Goal: Task Accomplishment & Management: Use online tool/utility

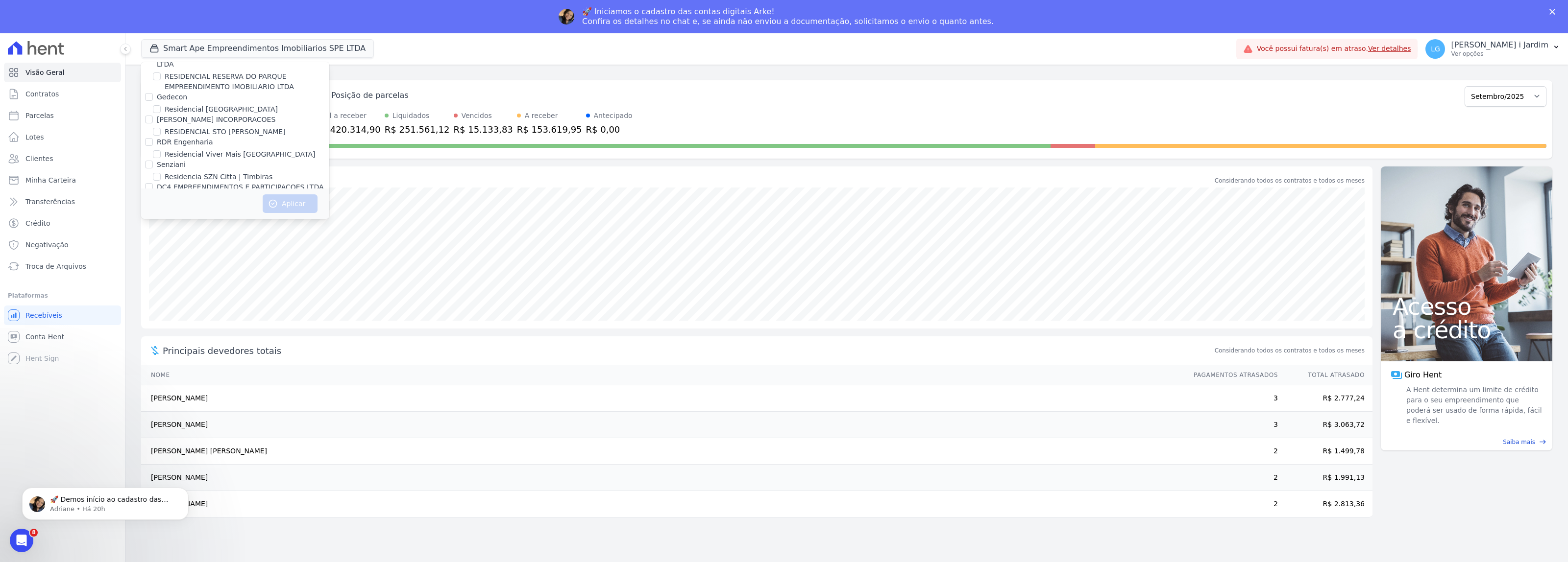
scroll to position [1114, 0]
click at [158, 164] on label "Promoval" at bounding box center [173, 168] width 32 height 8
click at [153, 164] on input "Promoval" at bounding box center [149, 168] width 8 height 8
checkbox input "true"
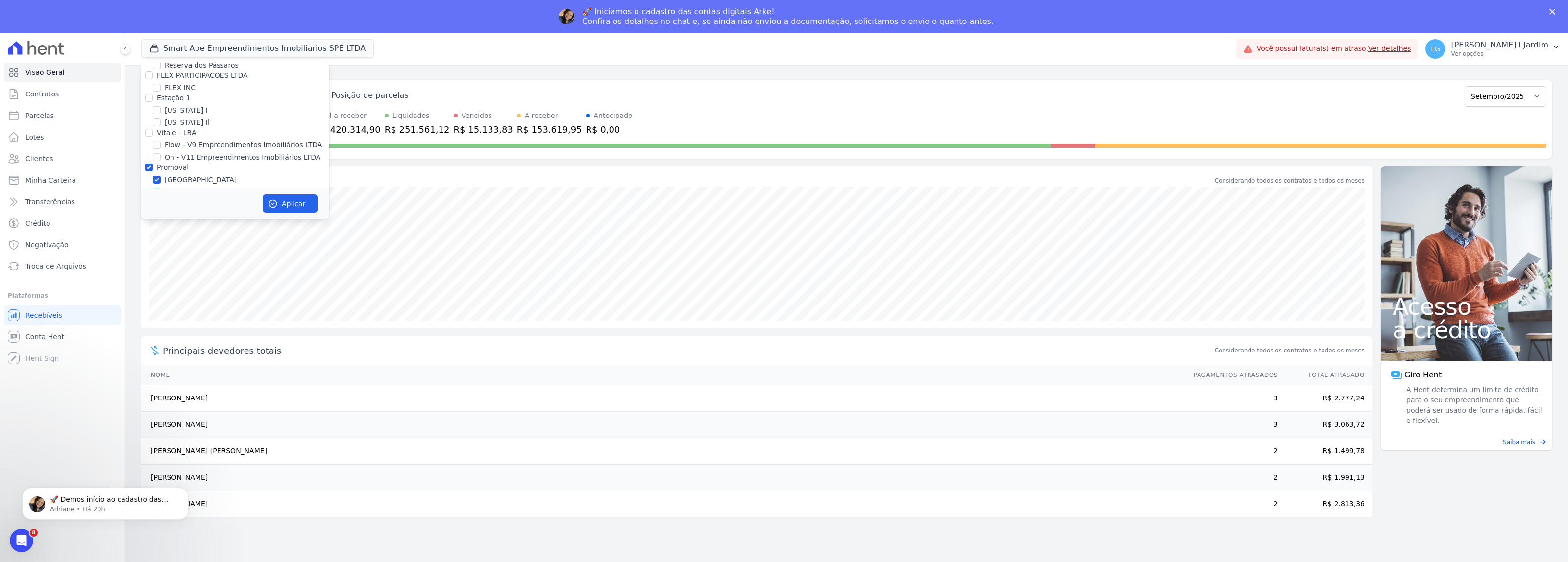
click at [166, 187] on label "Villa Francesa Iris" at bounding box center [195, 192] width 60 height 10
click at [161, 188] on input "Villa Francesa Iris" at bounding box center [157, 192] width 8 height 8
checkbox input "false"
click at [303, 197] on button "Aplicar" at bounding box center [290, 204] width 55 height 19
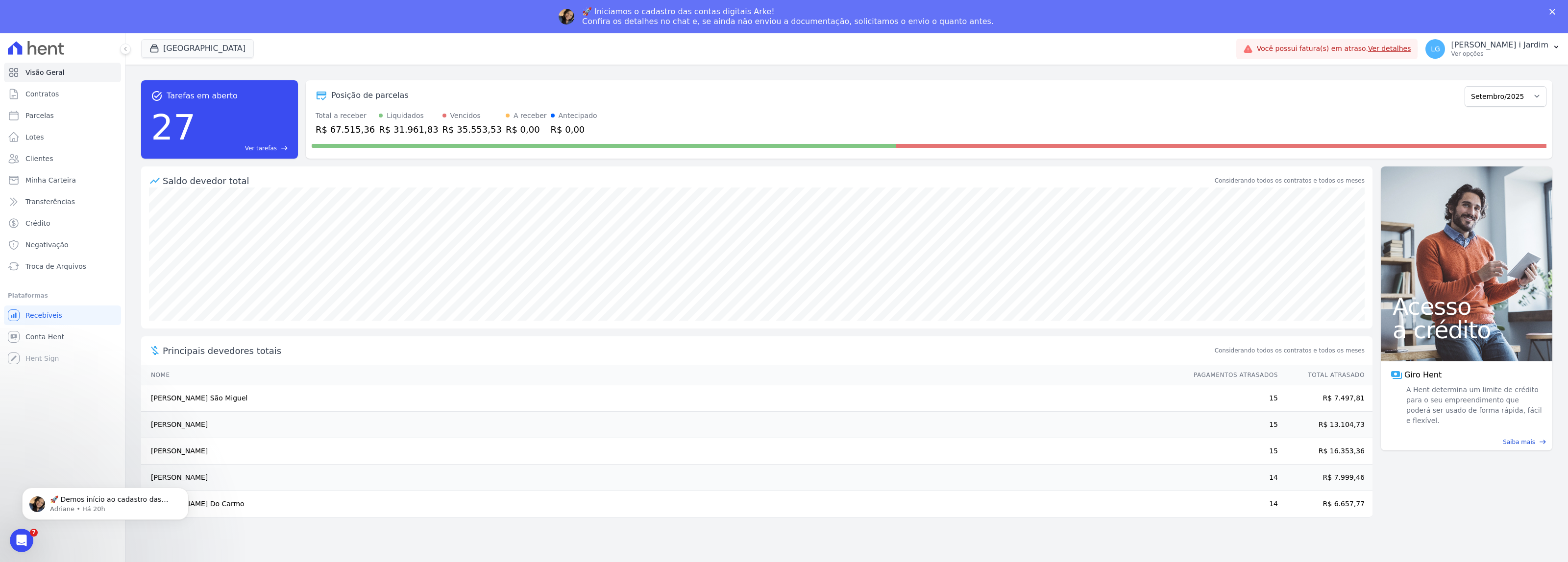
scroll to position [0, 0]
click at [471, 179] on div "Saldo devedor total" at bounding box center [687, 180] width 1050 height 13
click at [362, 129] on div "R$ 67.515,36" at bounding box center [345, 129] width 60 height 13
copy div "67.515,36"
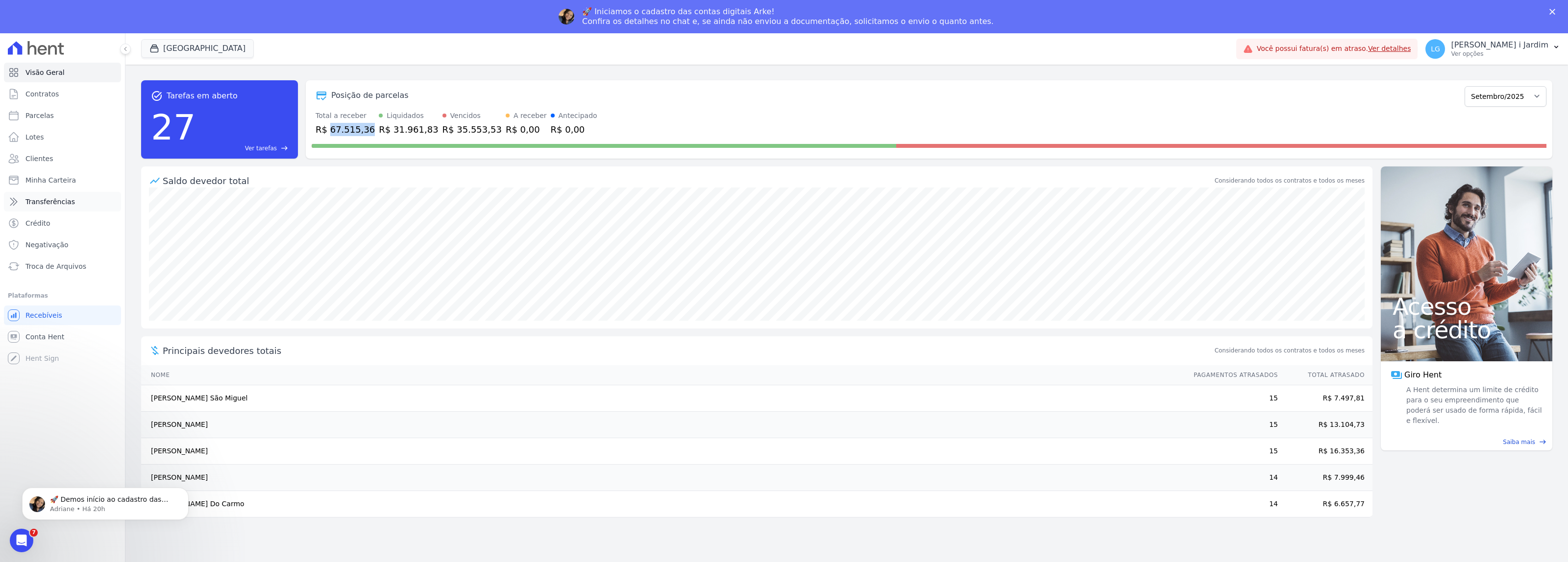
click at [35, 206] on span "Transferências" at bounding box center [49, 201] width 49 height 9
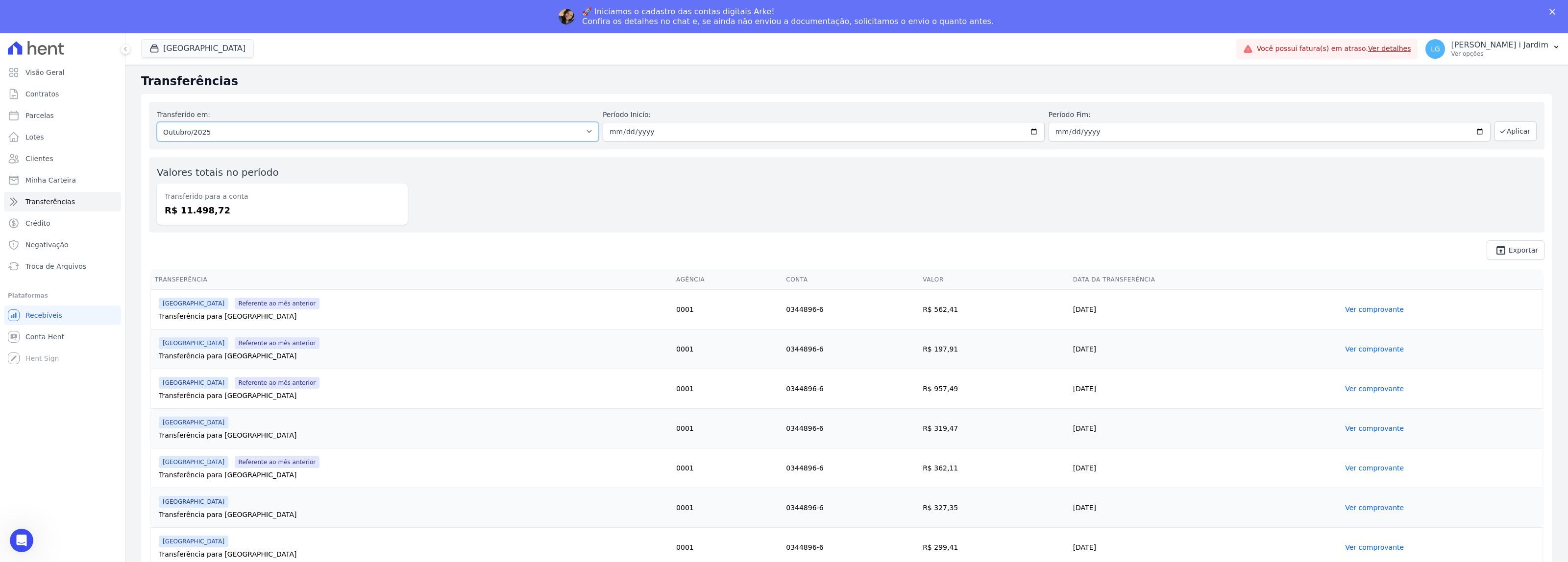
drag, startPoint x: 249, startPoint y: 130, endPoint x: 253, endPoint y: 136, distance: 7.2
click at [249, 130] on select "Todos os meses Abril/2024 Maio/2024 Junho/2024 Julho/2024 Agosto/2024 Setembro/…" at bounding box center [378, 132] width 442 height 20
select select "09/2025"
click at [157, 122] on select "Todos os meses Abril/2024 Maio/2024 Junho/2024 Julho/2024 Agosto/2024 Setembro/…" at bounding box center [378, 132] width 442 height 20
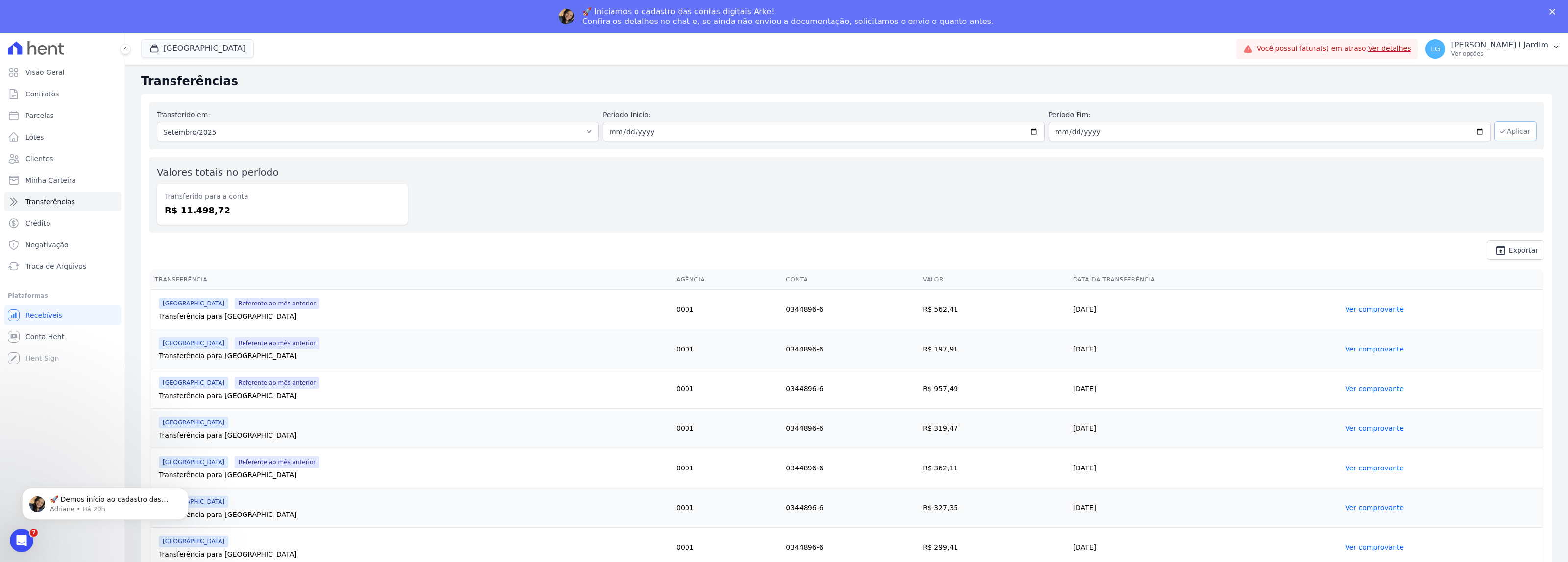
click at [1502, 127] on button "Aplicar" at bounding box center [1515, 131] width 42 height 20
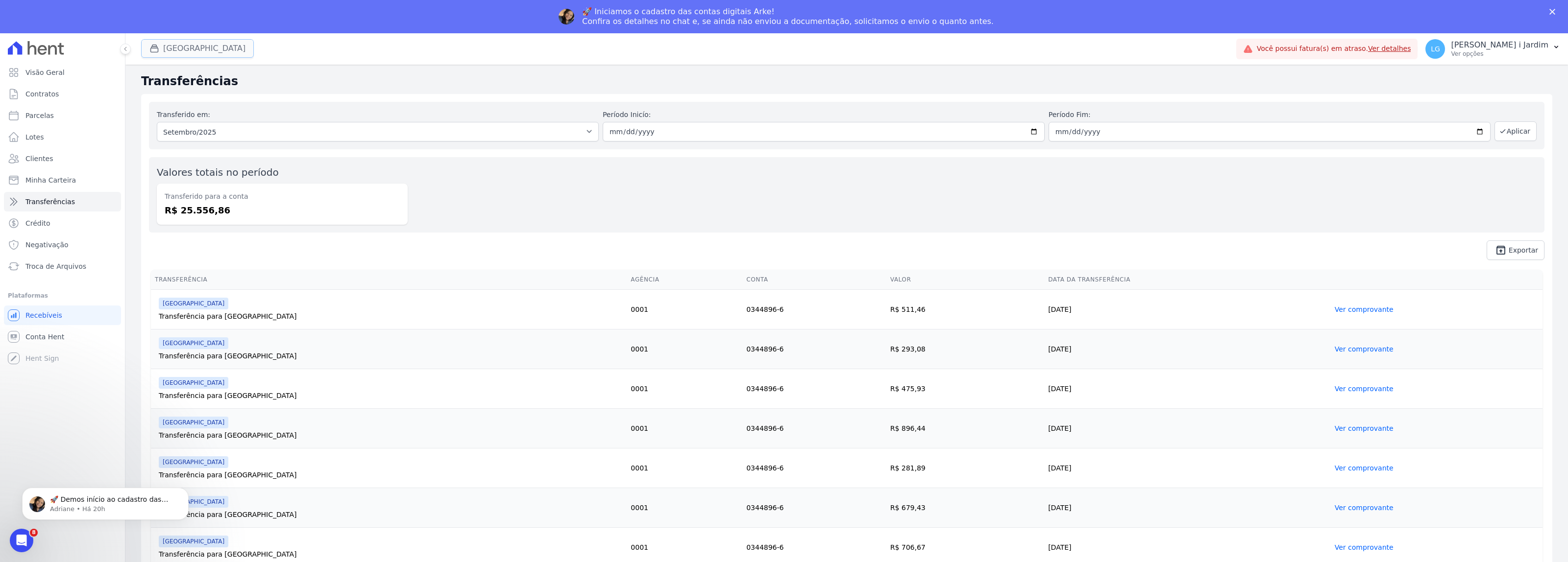
click at [166, 56] on button "[GEOGRAPHIC_DATA]" at bounding box center [198, 49] width 113 height 19
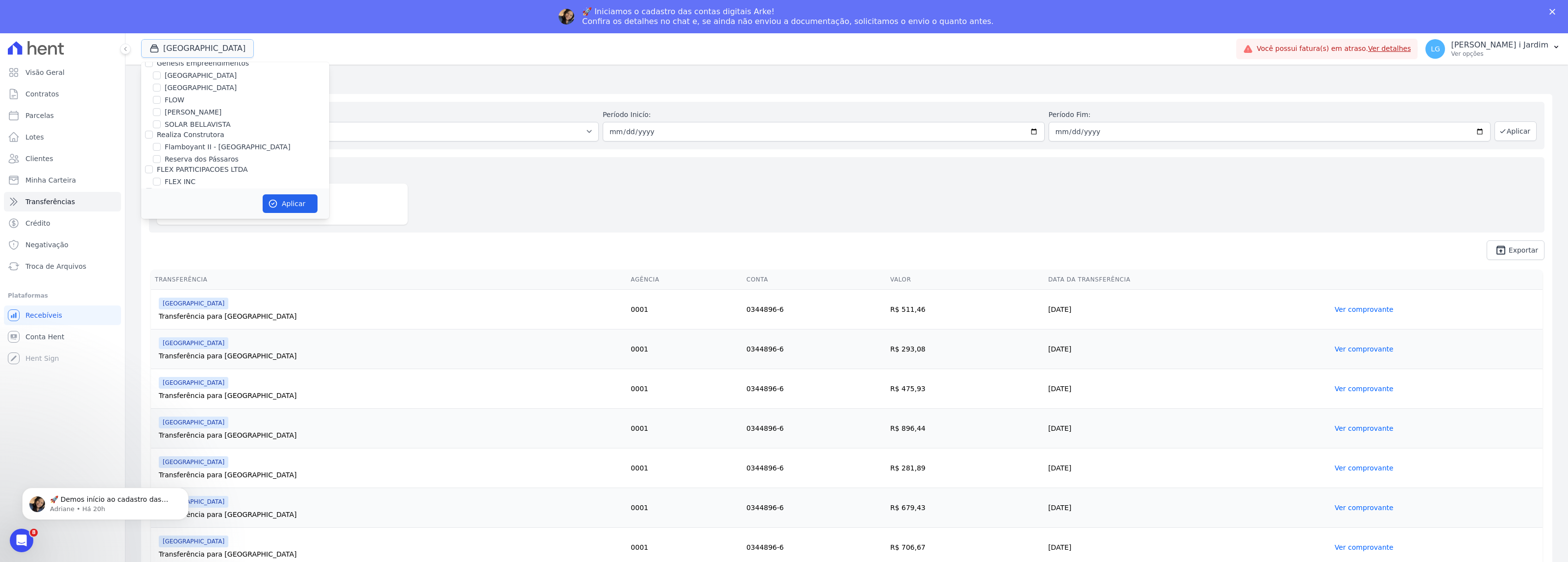
scroll to position [1102, 0]
click at [172, 199] on label "[GEOGRAPHIC_DATA]" at bounding box center [201, 204] width 72 height 10
click at [161, 201] on input "[GEOGRAPHIC_DATA]" at bounding box center [157, 205] width 8 height 8
checkbox input "false"
click at [175, 212] on label "Villa Francesa Iris" at bounding box center [195, 216] width 60 height 10
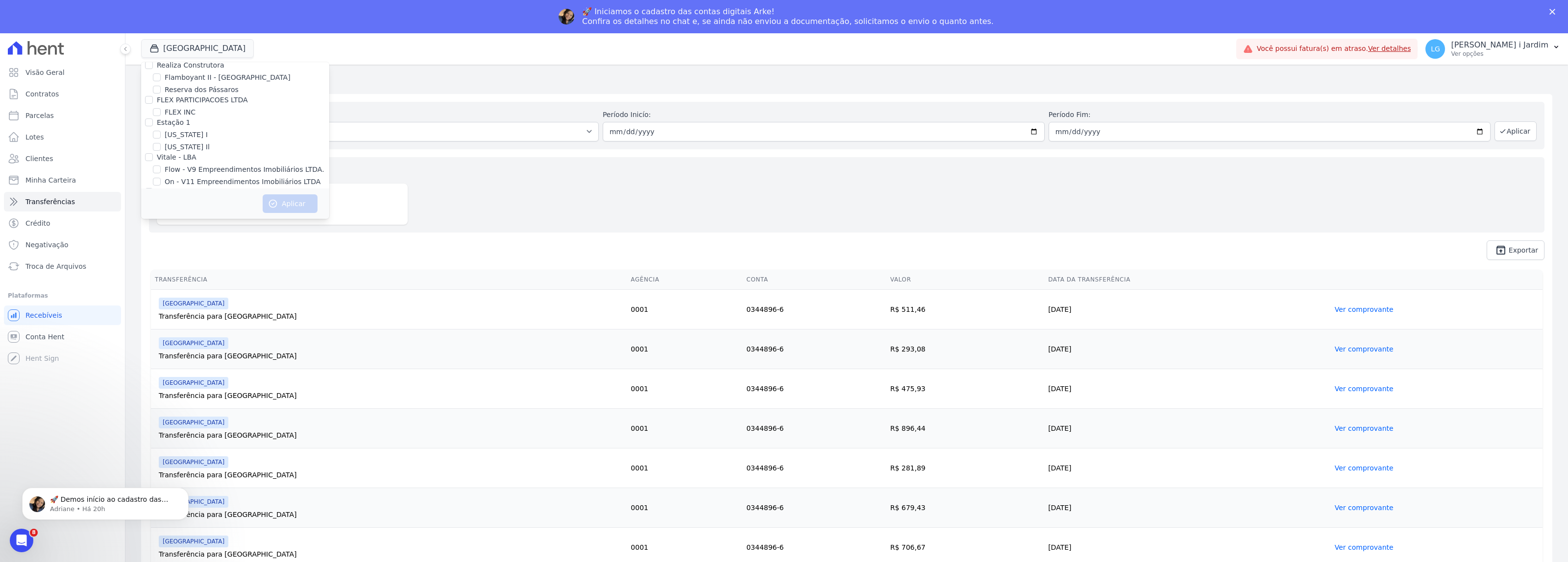
click at [161, 212] on input "Villa Francesa Iris" at bounding box center [157, 216] width 8 height 8
checkbox input "true"
click at [293, 208] on button "Aplicar" at bounding box center [290, 204] width 55 height 19
click at [23, 71] on link "Visão Geral" at bounding box center [62, 72] width 117 height 20
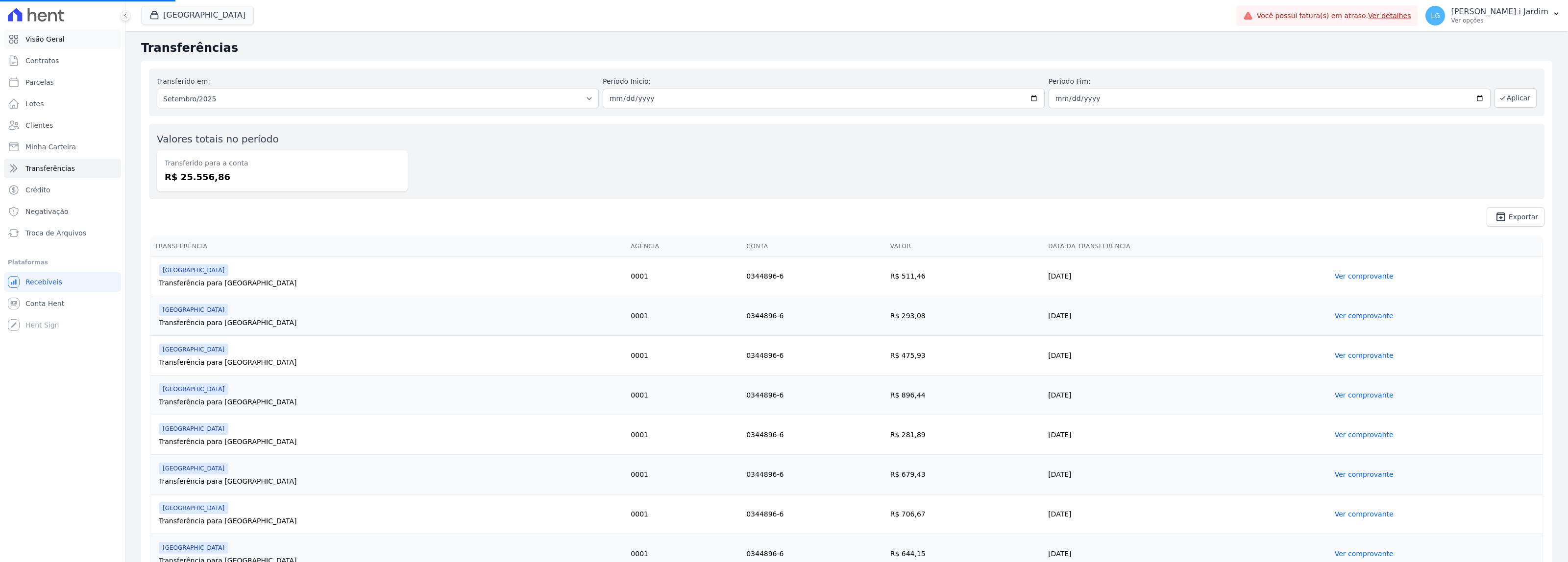
click at [62, 38] on link "Visão Geral" at bounding box center [62, 38] width 117 height 20
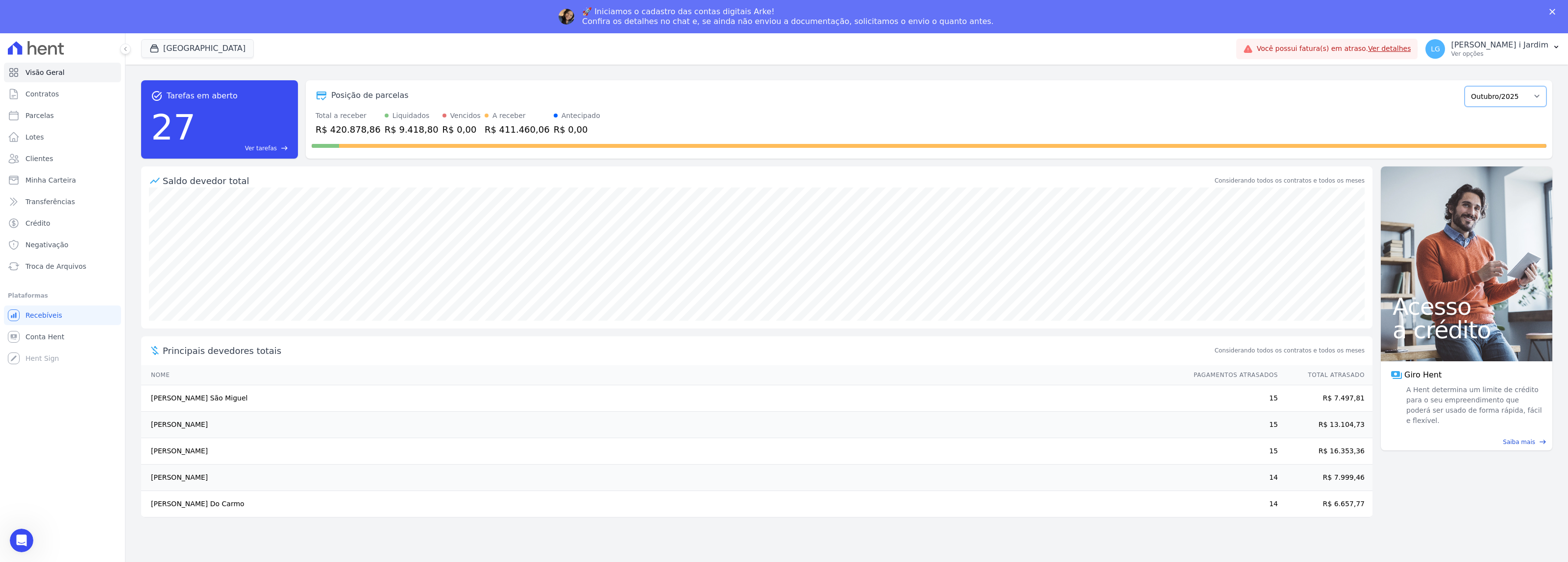
click at [1528, 92] on select "Abril/2024 Maio/2024 Junho/2024 Julho/2024 Agosto/2024 Setembro/2024 Outubro/20…" at bounding box center [1505, 96] width 82 height 20
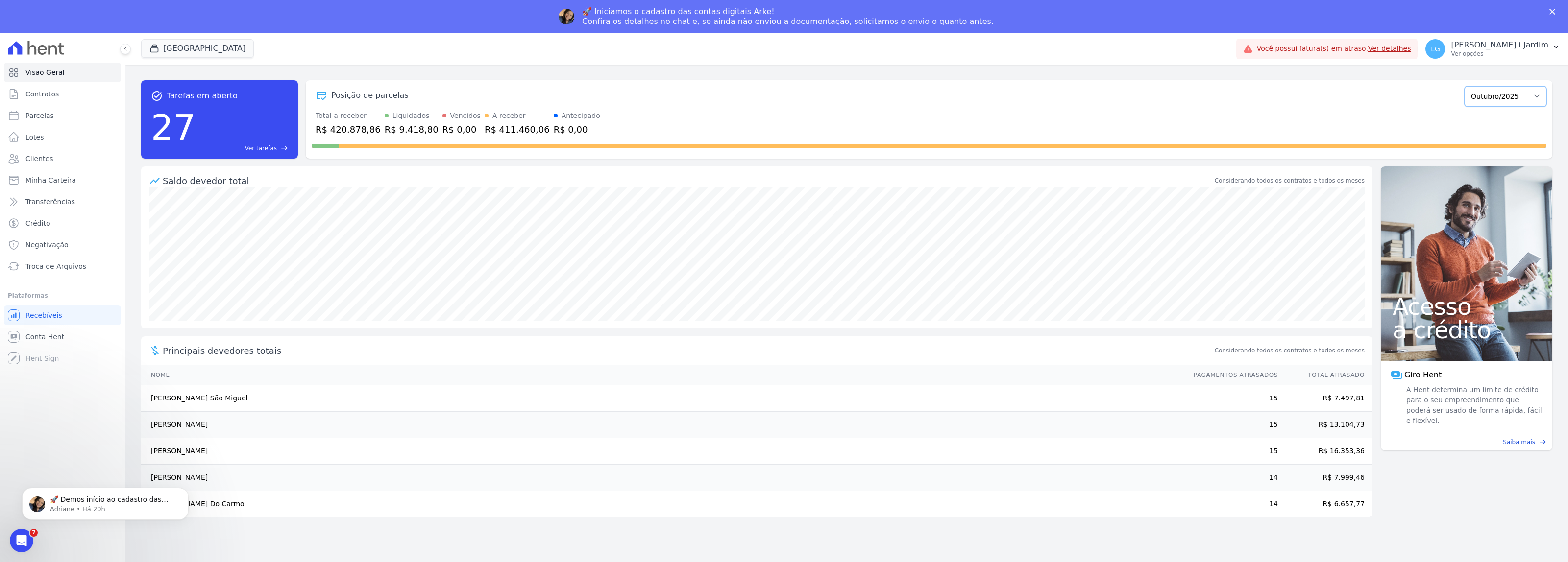
select select "09/2025"
click at [1470, 86] on select "Abril/2024 Maio/2024 Junho/2024 Julho/2024 Agosto/2024 Setembro/2024 Outubro/20…" at bounding box center [1505, 96] width 82 height 20
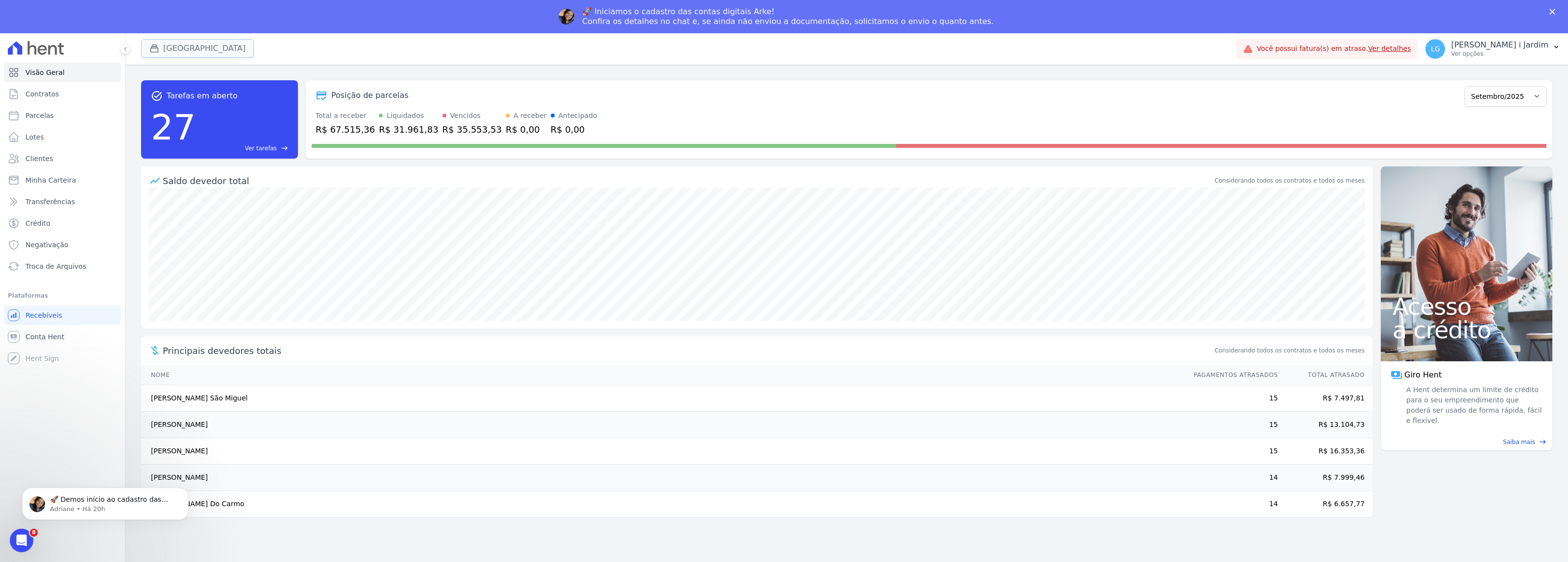
click at [178, 42] on button "[GEOGRAPHIC_DATA]" at bounding box center [198, 49] width 113 height 19
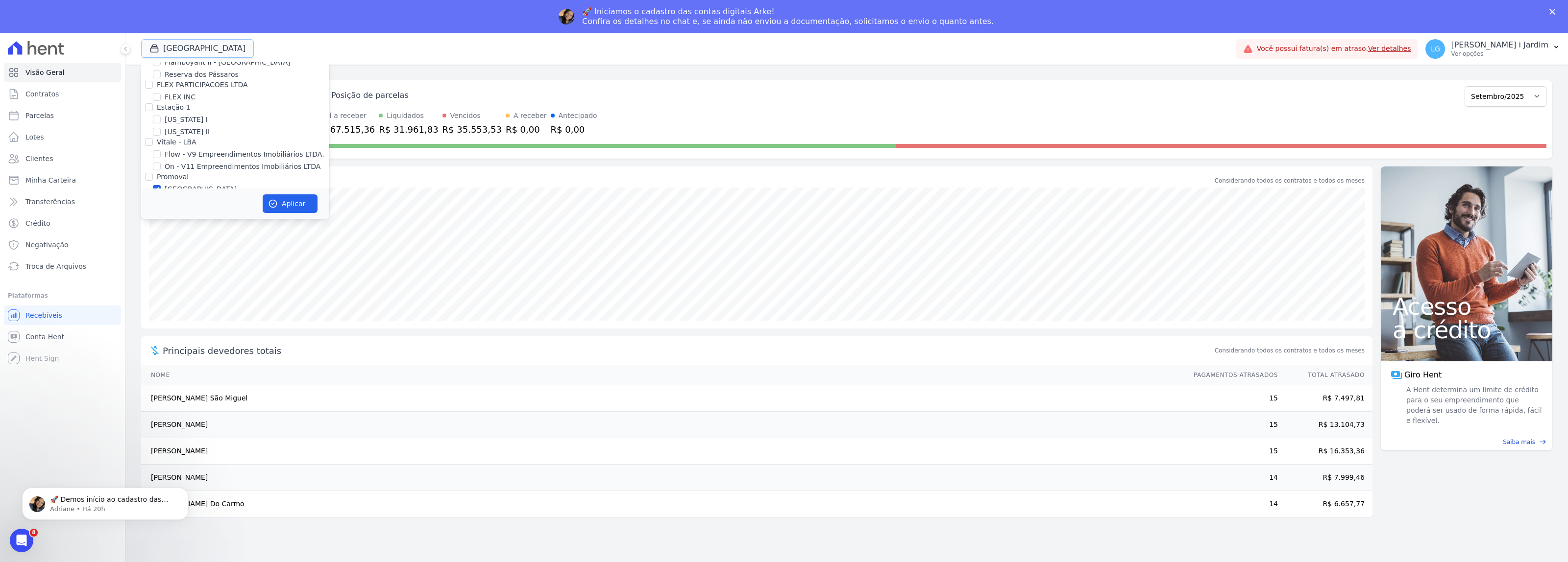
scroll to position [1102, 0]
click at [180, 199] on label "[GEOGRAPHIC_DATA]" at bounding box center [201, 204] width 72 height 10
click at [161, 201] on input "[GEOGRAPHIC_DATA]" at bounding box center [157, 205] width 8 height 8
checkbox input "false"
click at [186, 212] on label "Villa Francesa Iris" at bounding box center [195, 216] width 60 height 10
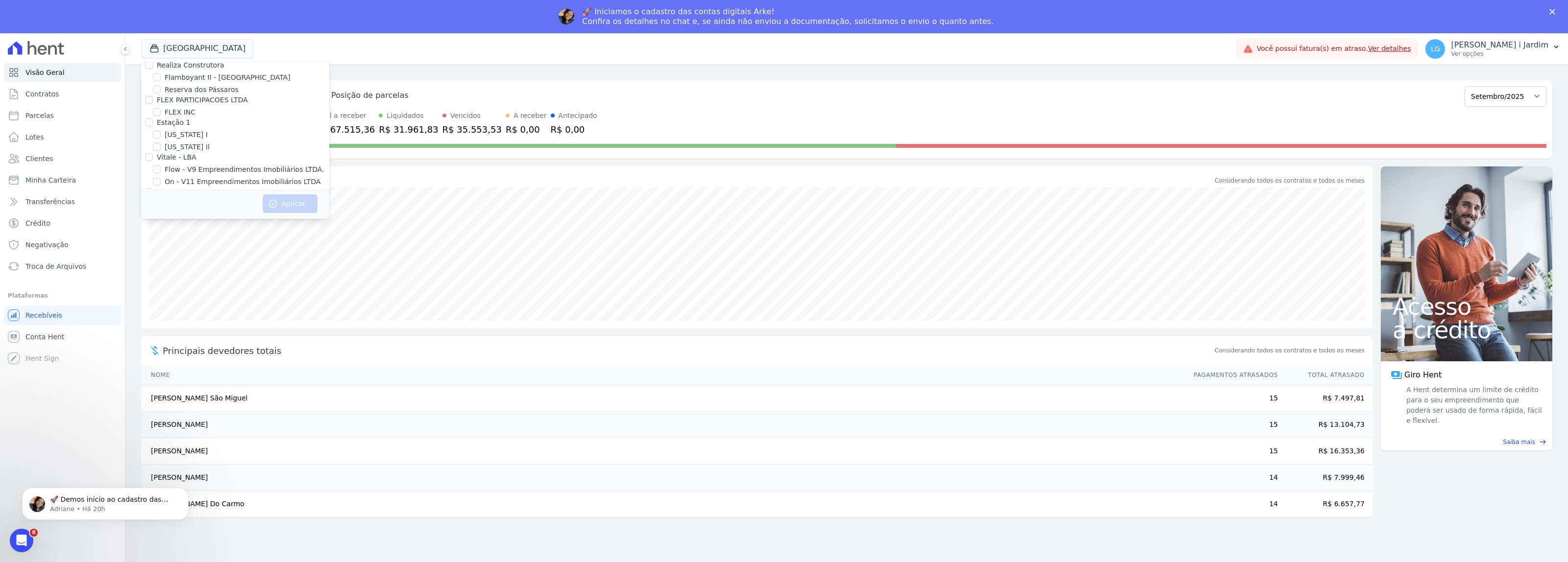
click at [161, 212] on input "Villa Francesa Iris" at bounding box center [157, 216] width 8 height 8
checkbox input "true"
click at [286, 209] on button "Aplicar" at bounding box center [290, 204] width 55 height 19
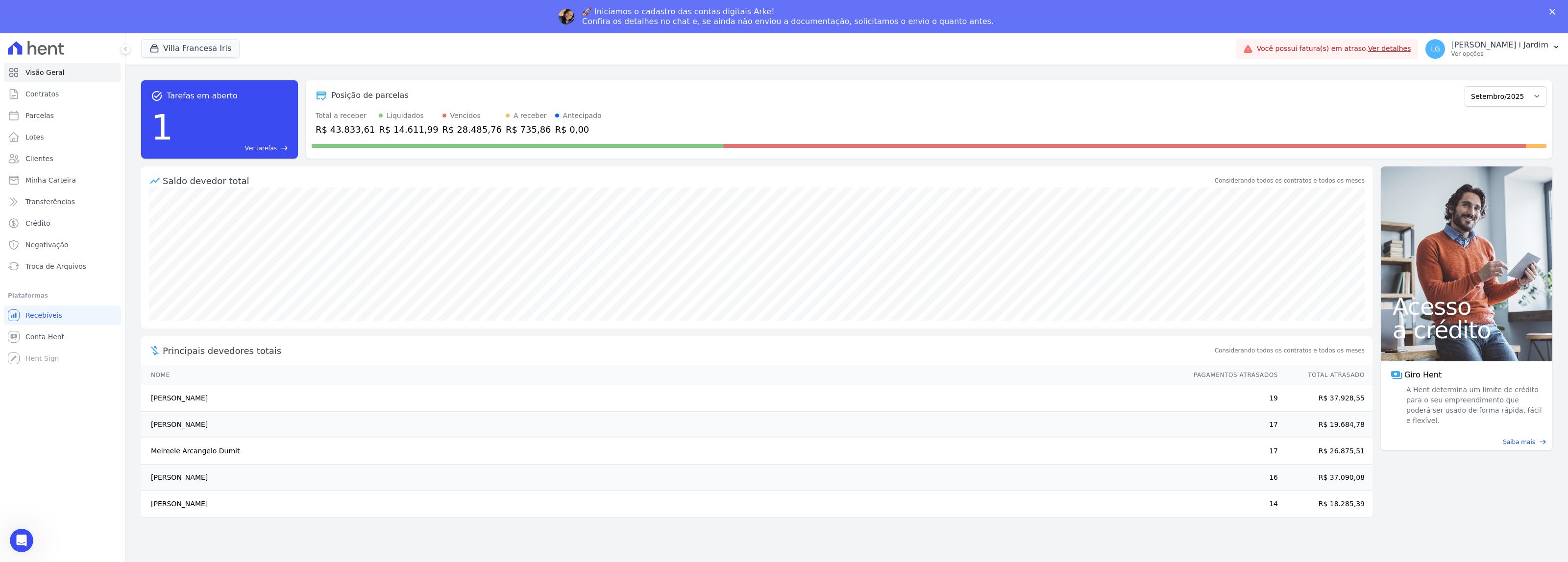
scroll to position [0, 0]
click at [347, 135] on div "R$ 43.833,61" at bounding box center [345, 129] width 60 height 13
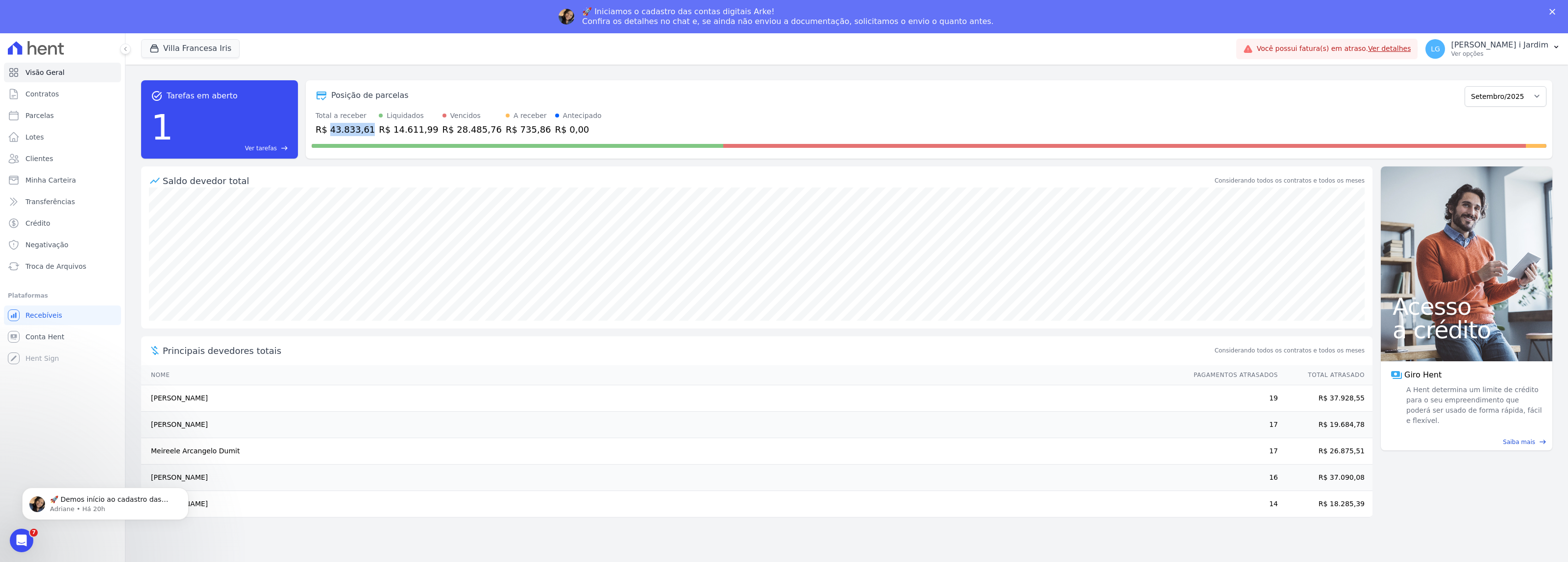
click at [347, 135] on div "R$ 43.833,61" at bounding box center [345, 129] width 60 height 13
copy div "43.833,61"
click at [1530, 101] on select "Setembro/2023 Outubro/2023 Novembro/2023 Dezembro/2023 Janeiro/2024 Fevereiro/2…" at bounding box center [1505, 96] width 82 height 20
select select "10/2025"
click at [1470, 86] on select "Setembro/2023 Outubro/2023 Novembro/2023 Dezembro/2023 Janeiro/2024 Fevereiro/2…" at bounding box center [1505, 96] width 82 height 20
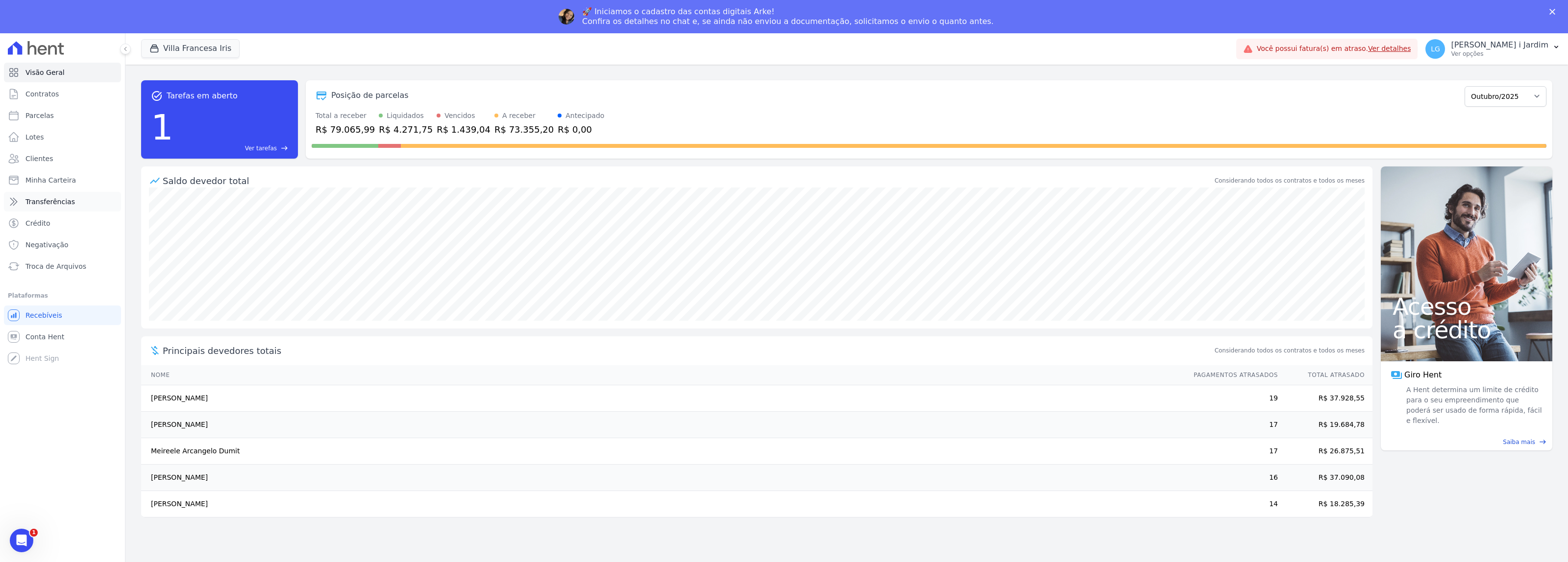
click at [89, 211] on link "Transferências" at bounding box center [62, 201] width 117 height 20
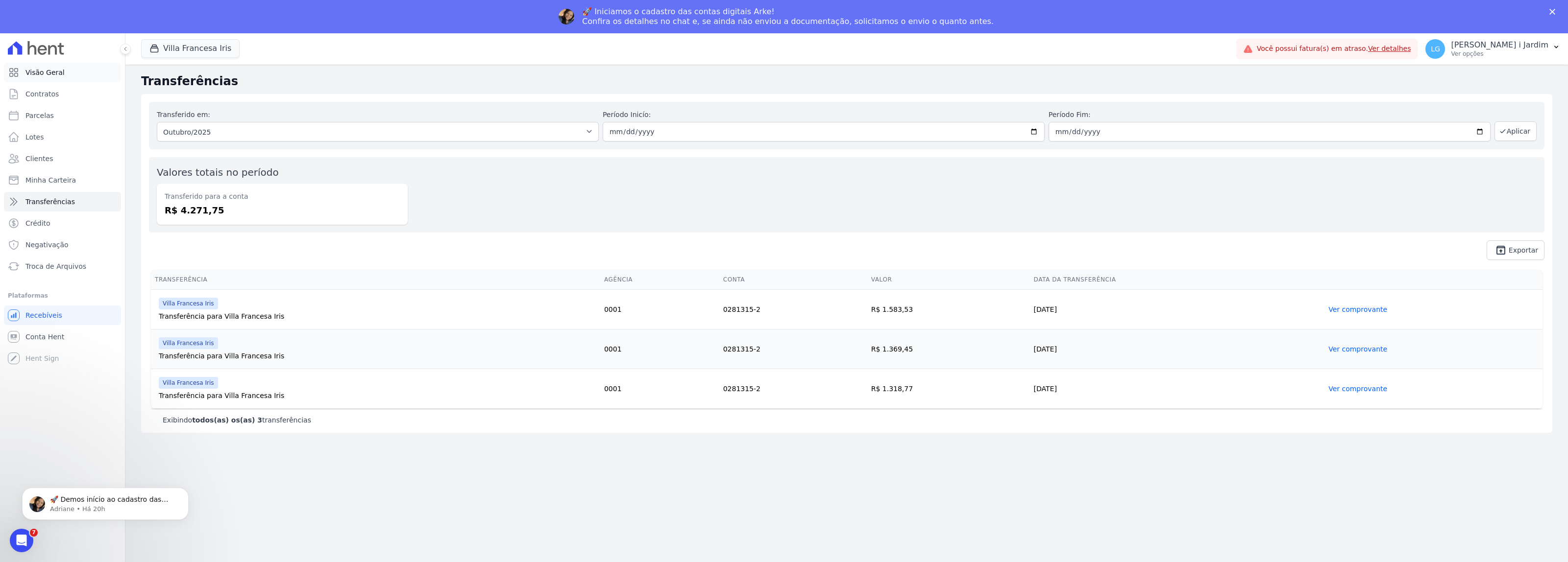
click at [70, 70] on link "Visão Geral" at bounding box center [62, 72] width 117 height 20
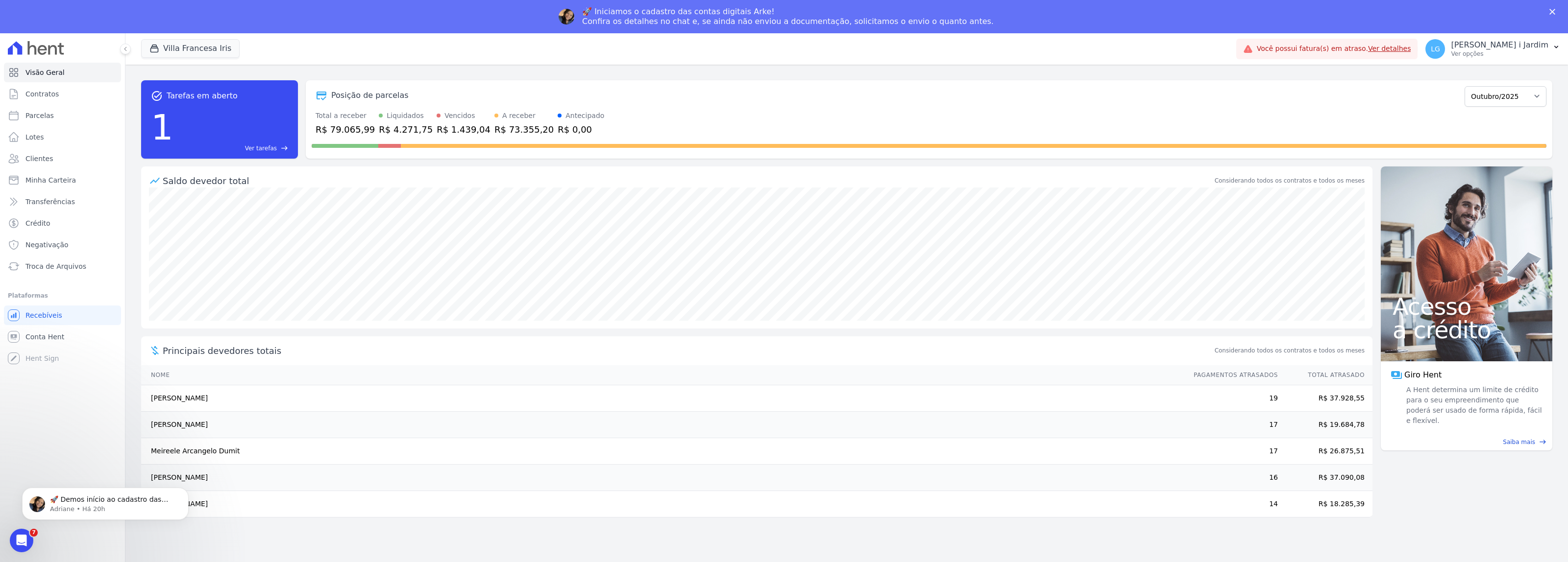
click at [669, 547] on div "task_alt Tarefas em aberto 1 Ver tarefas east Posição de parcelas Setembro/2023…" at bounding box center [846, 329] width 1442 height 531
